Goal: Task Accomplishment & Management: Use online tool/utility

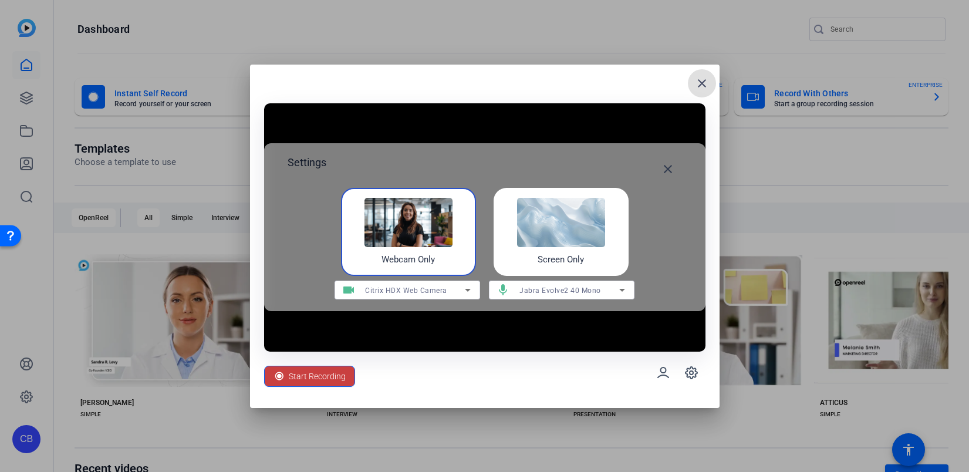
click at [331, 375] on span "Start Recording" at bounding box center [317, 376] width 57 height 22
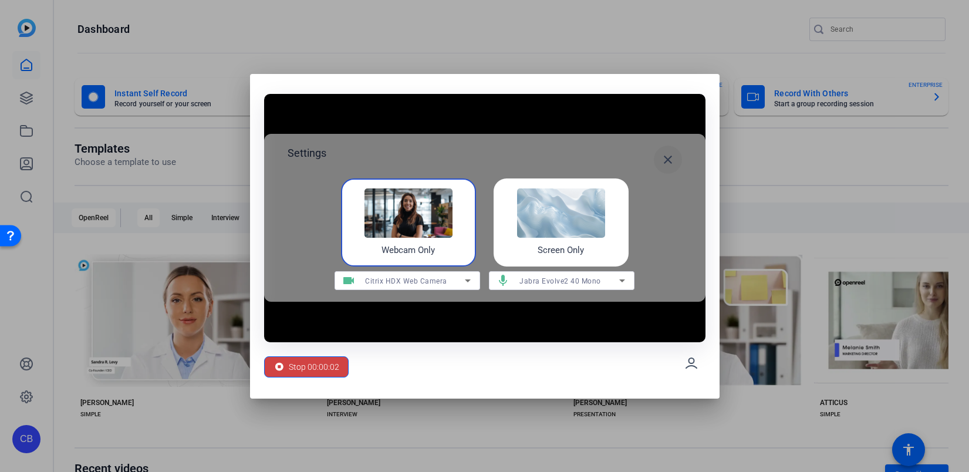
click at [667, 156] on mat-icon "close" at bounding box center [668, 160] width 14 height 14
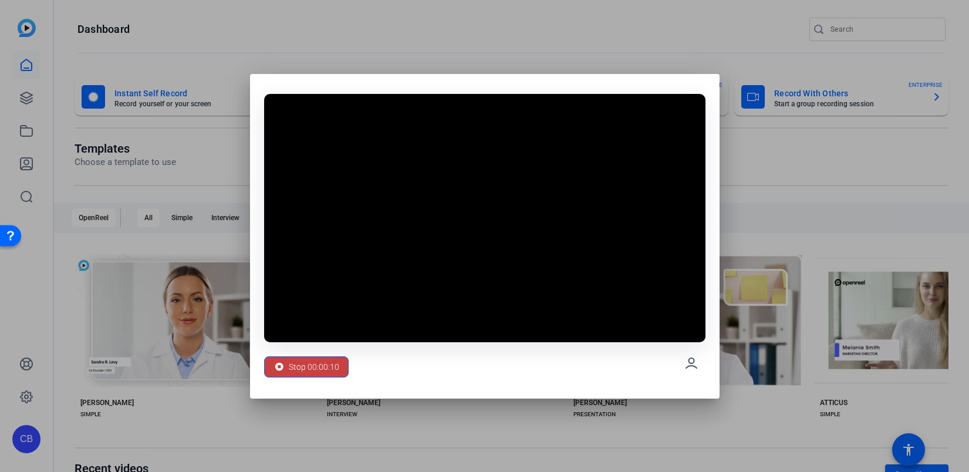
click at [319, 367] on span "Stop 00:00:10" at bounding box center [314, 367] width 50 height 22
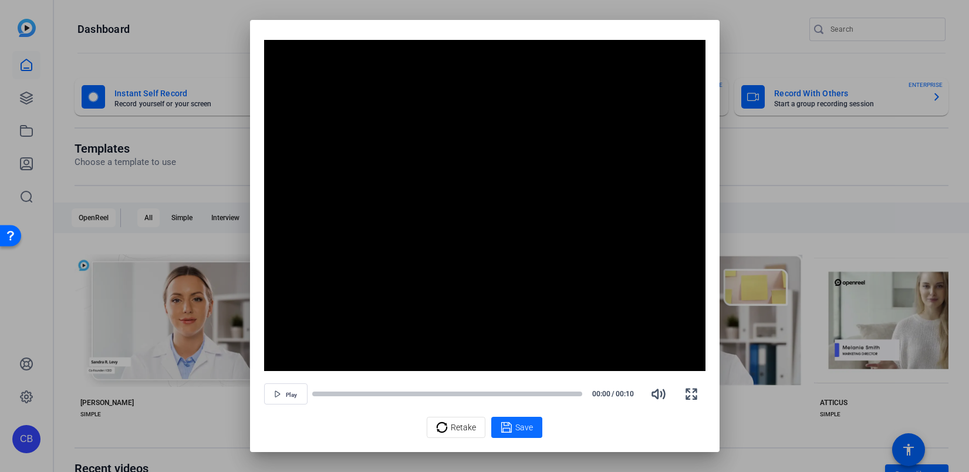
click at [516, 424] on span "Save" at bounding box center [524, 427] width 18 height 12
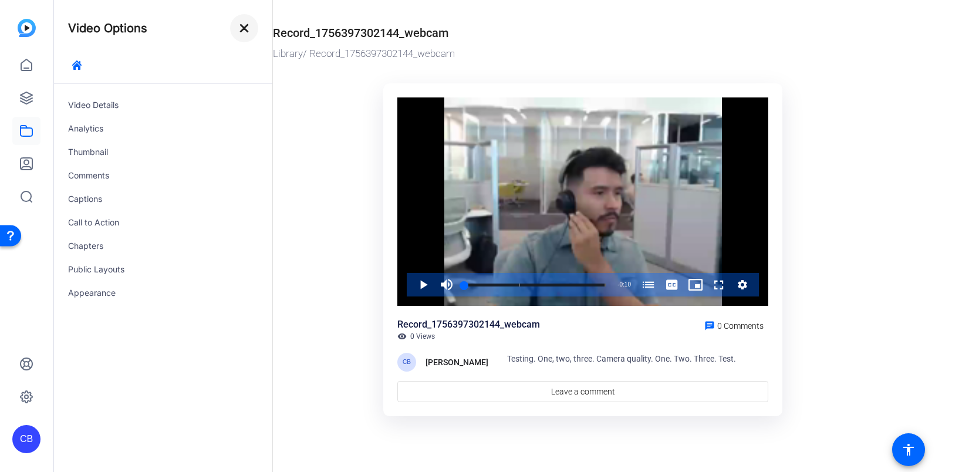
click at [244, 23] on mat-icon "close" at bounding box center [244, 28] width 14 height 14
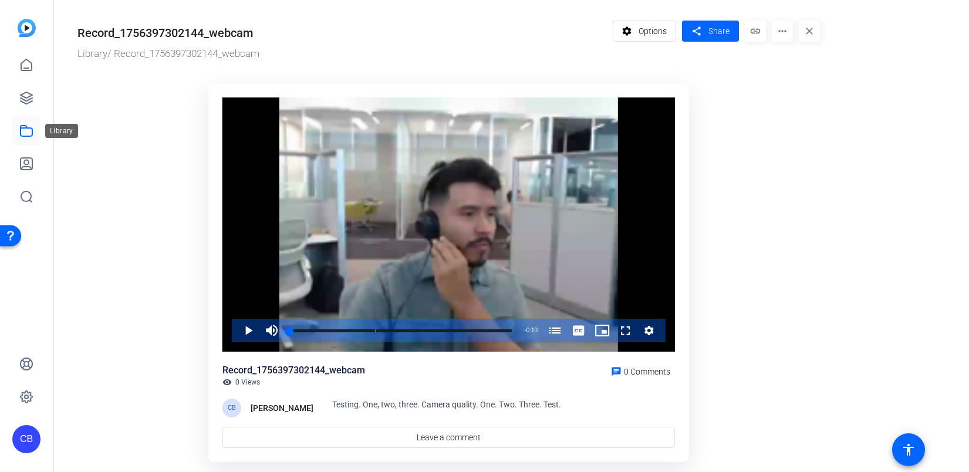
click at [23, 127] on icon at bounding box center [26, 131] width 14 height 14
